Goal: Find specific page/section: Find specific page/section

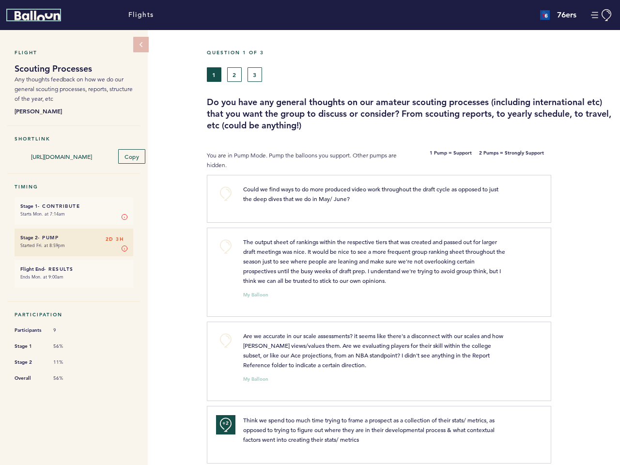
click at [37, 16] on icon "Balloon" at bounding box center [38, 16] width 46 height 10
click at [602, 15] on button "Manage Account" at bounding box center [602, 15] width 22 height 12
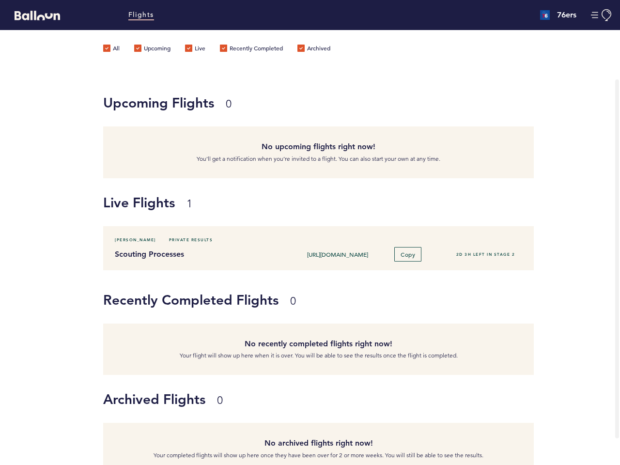
click at [141, 45] on label "Upcoming" at bounding box center [152, 50] width 36 height 10
click at [0, 0] on input "Upcoming" at bounding box center [0, 0] width 0 height 0
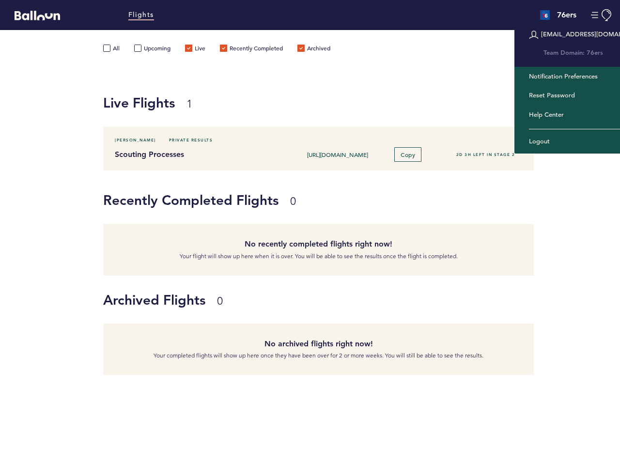
click at [141, 45] on label "Upcoming" at bounding box center [152, 50] width 36 height 10
click at [0, 0] on input "Upcoming" at bounding box center [0, 0] width 0 height 0
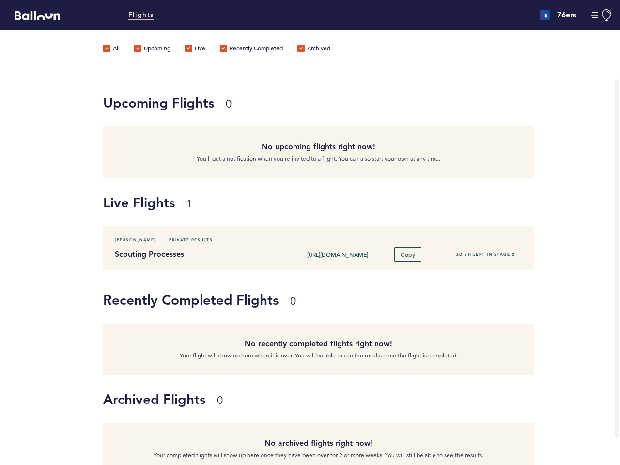
click at [131, 156] on p "You’ll get a notification when you’re invited to a flight. You can also start y…" at bounding box center [319, 159] width 416 height 10
click at [125, 215] on div "Live Flights 1" at bounding box center [361, 202] width 517 height 48
click at [125, 246] on div "[PERSON_NAME] Private Results Scouting Processes [URL][DOMAIN_NAME] Copy 2D 3H …" at bounding box center [318, 248] width 431 height 44
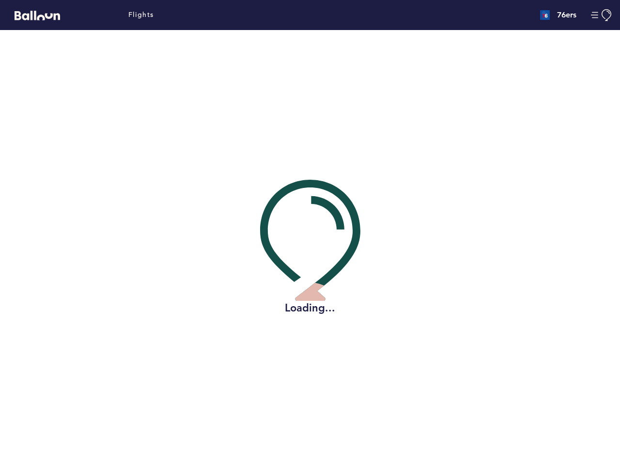
click at [214, 74] on div "Loading..." at bounding box center [310, 247] width 606 height 435
click at [235, 74] on div "Loading..." at bounding box center [310, 247] width 606 height 435
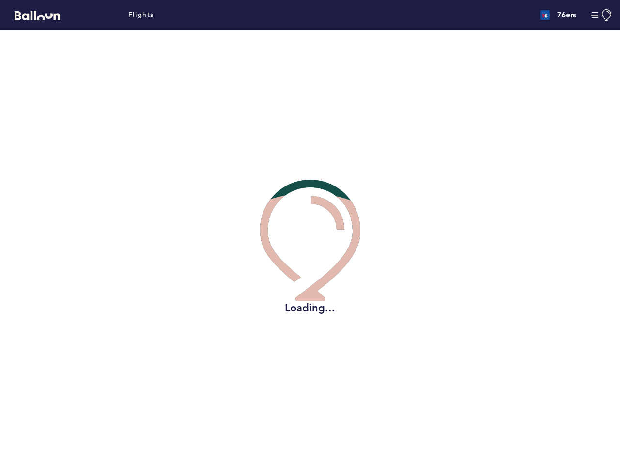
click at [255, 74] on div "Loading..." at bounding box center [310, 247] width 606 height 435
